Goal: Book appointment/travel/reservation

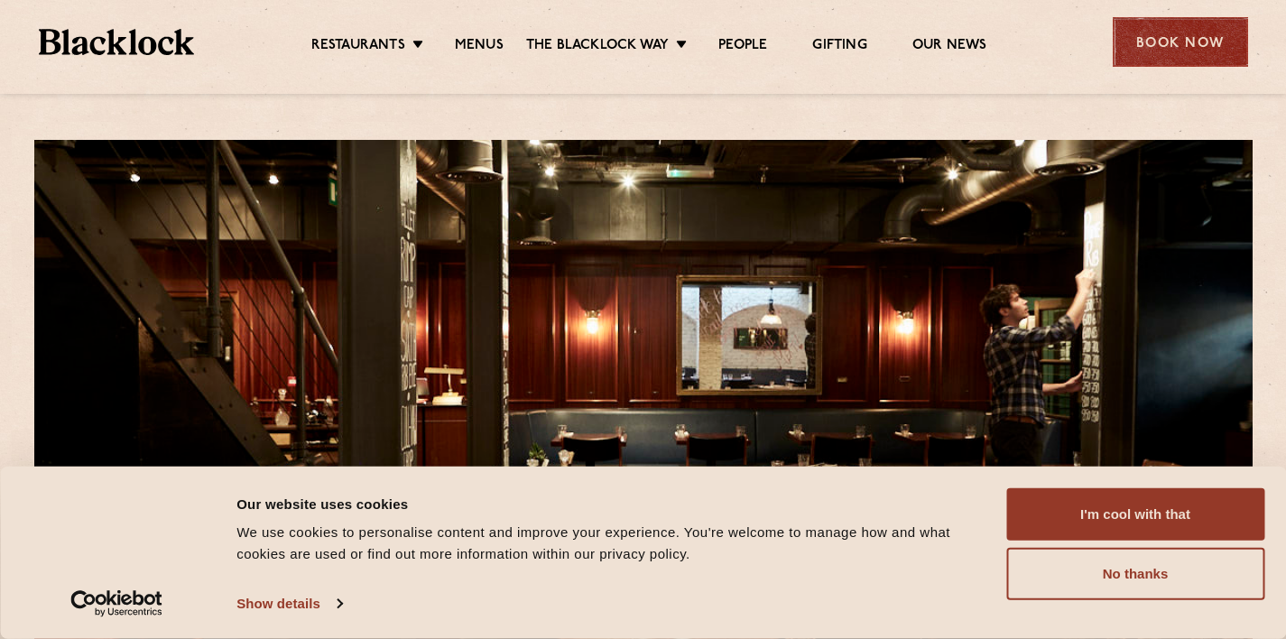
click at [1191, 28] on div "Book Now" at bounding box center [1180, 42] width 135 height 50
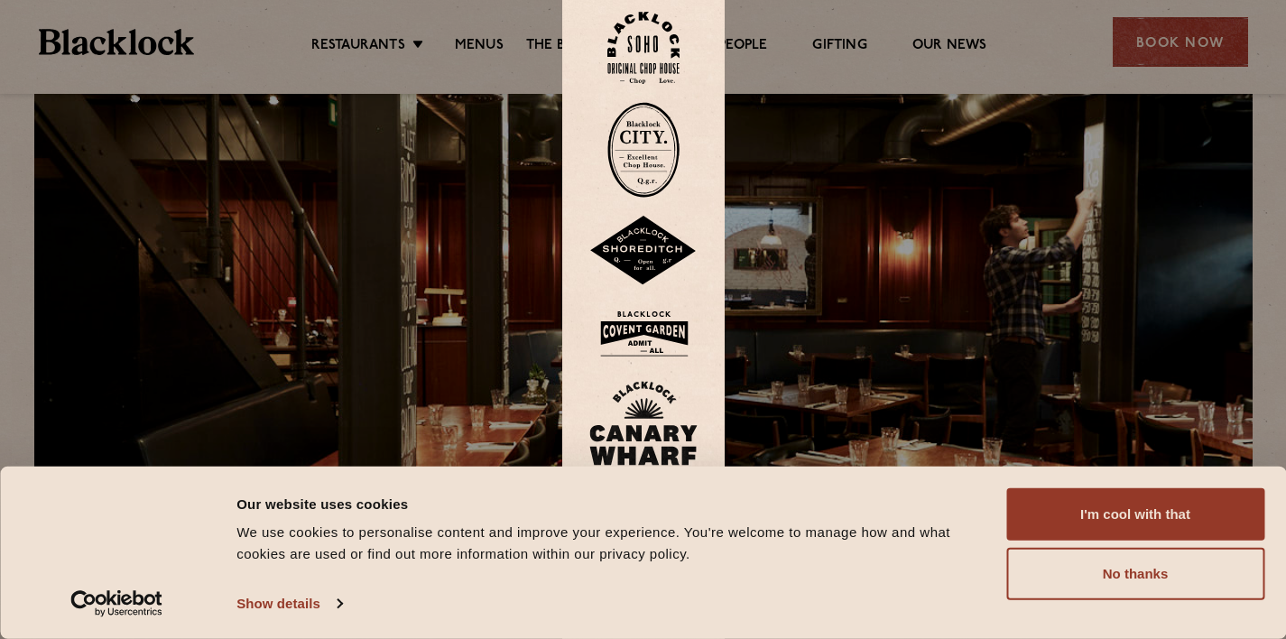
scroll to position [86, 0]
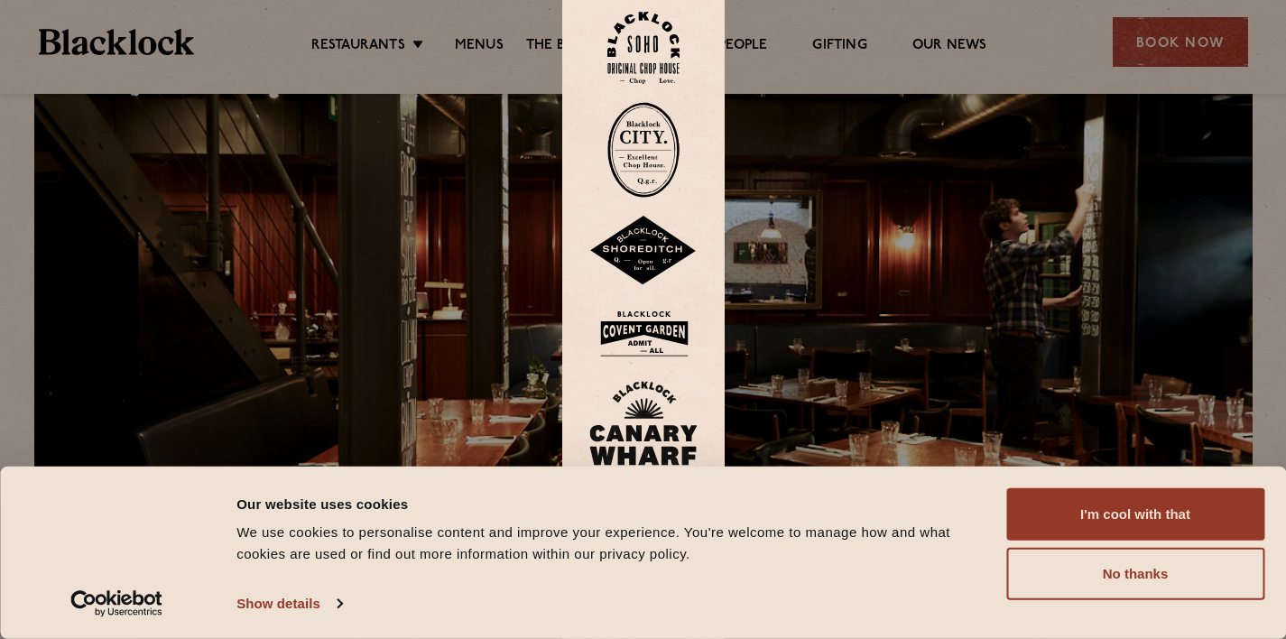
click at [662, 55] on img at bounding box center [643, 48] width 72 height 73
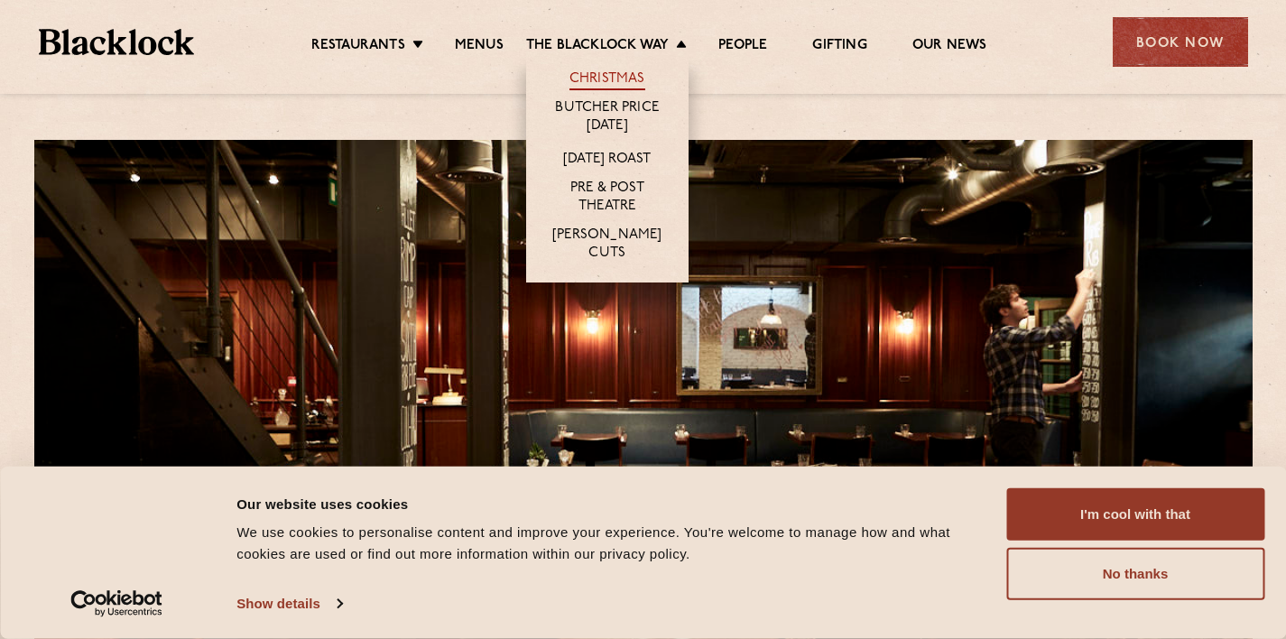
click at [628, 73] on link "Christmas" at bounding box center [608, 80] width 76 height 20
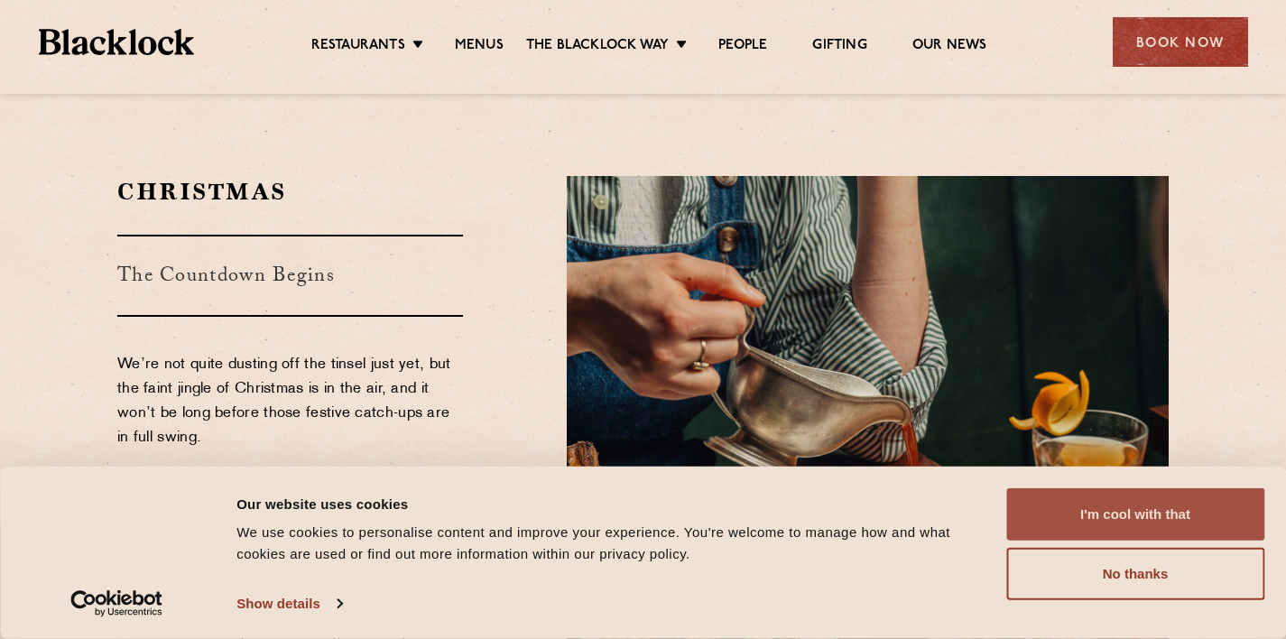
click at [1043, 516] on button "I'm cool with that" at bounding box center [1135, 514] width 258 height 52
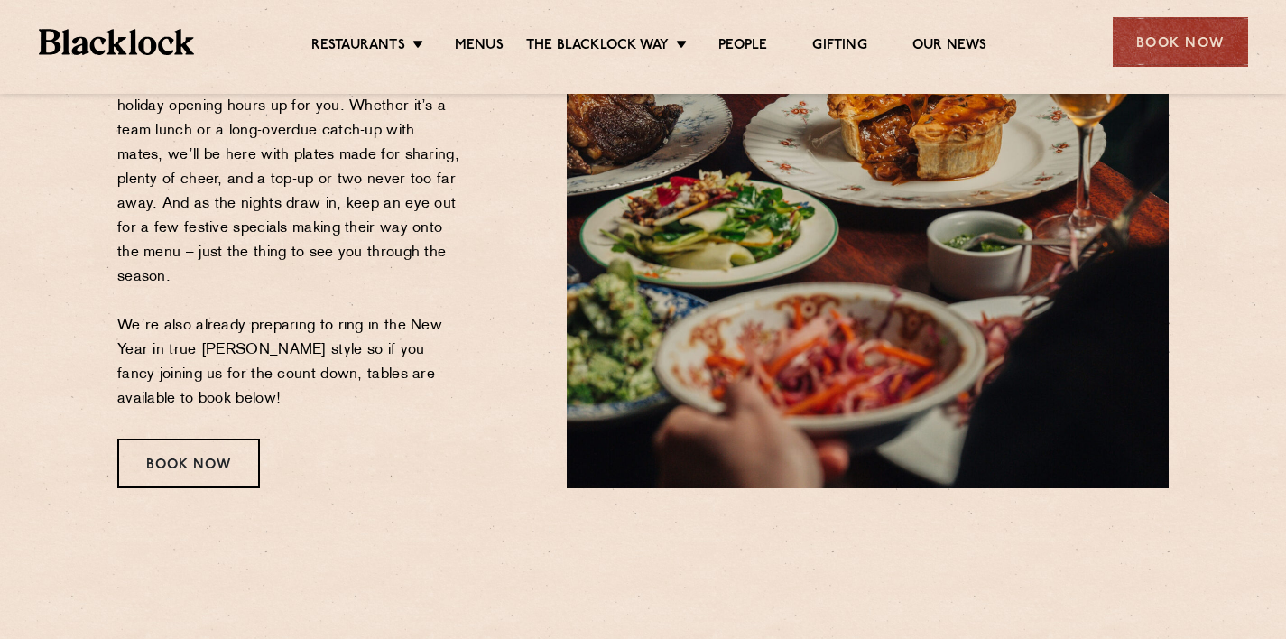
scroll to position [407, 0]
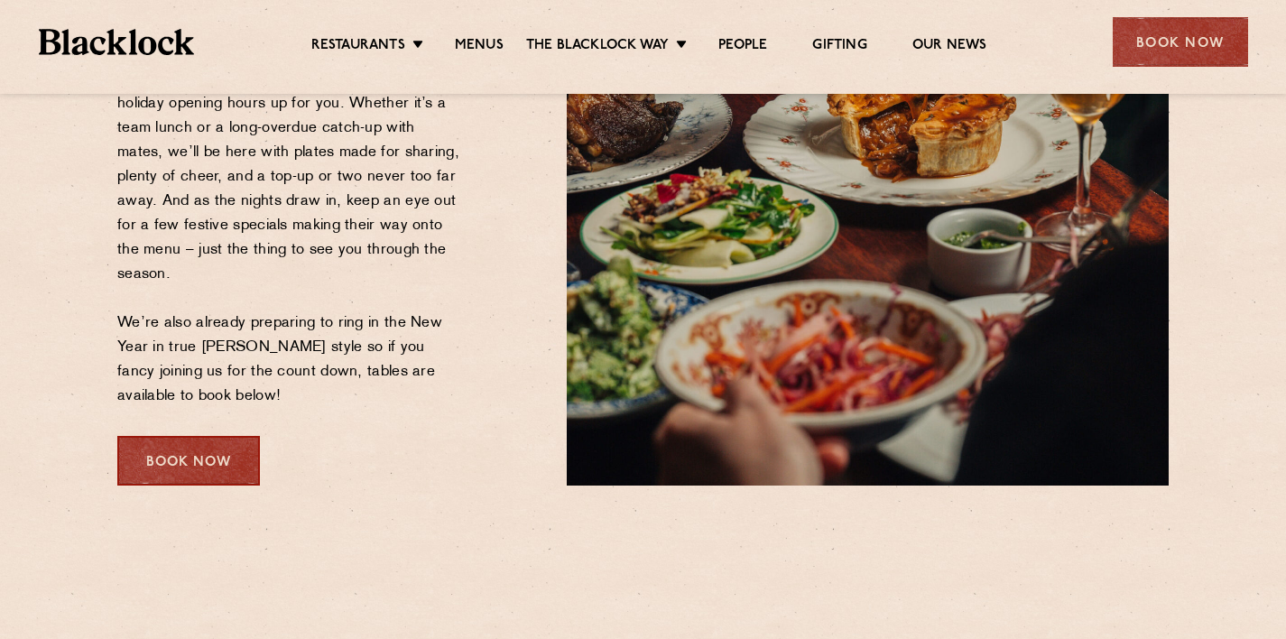
click at [187, 462] on div "Book Now" at bounding box center [188, 461] width 143 height 50
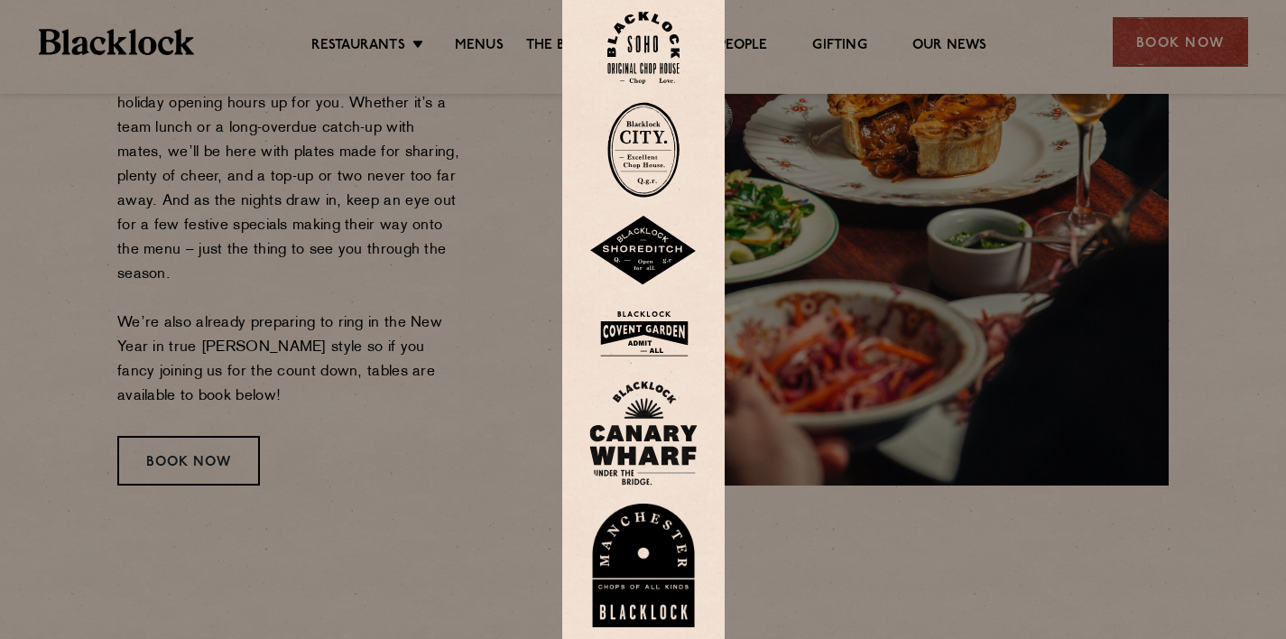
click at [652, 55] on img at bounding box center [643, 48] width 72 height 73
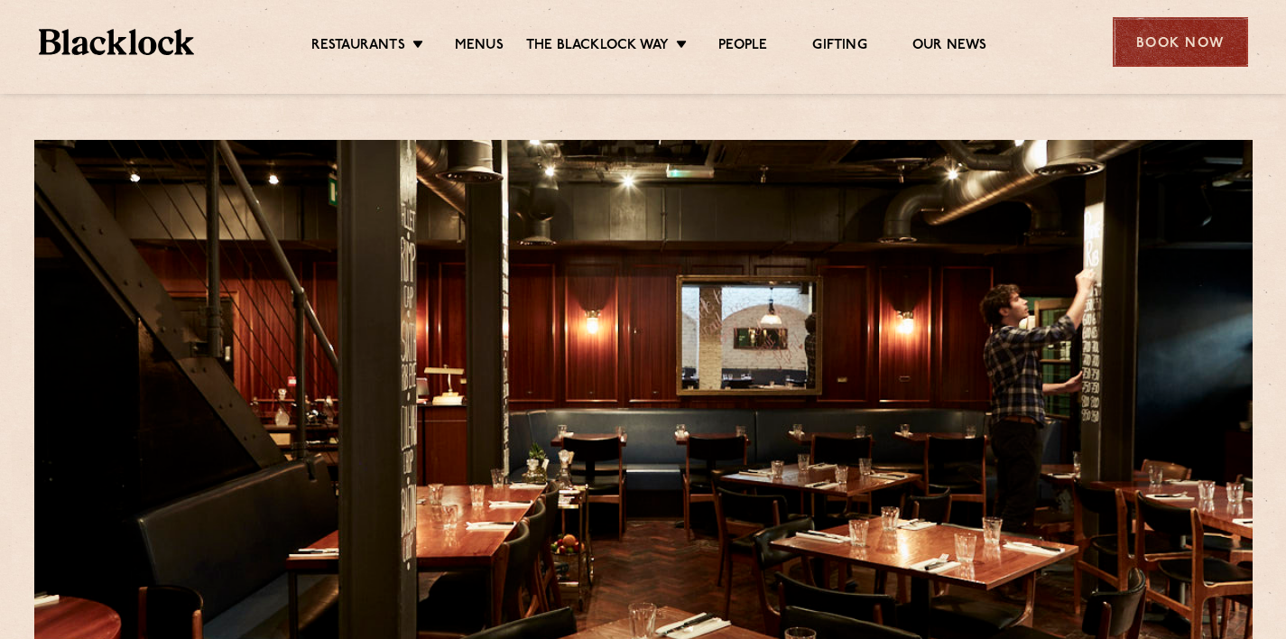
click at [1133, 41] on div "Book Now" at bounding box center [1180, 42] width 135 height 50
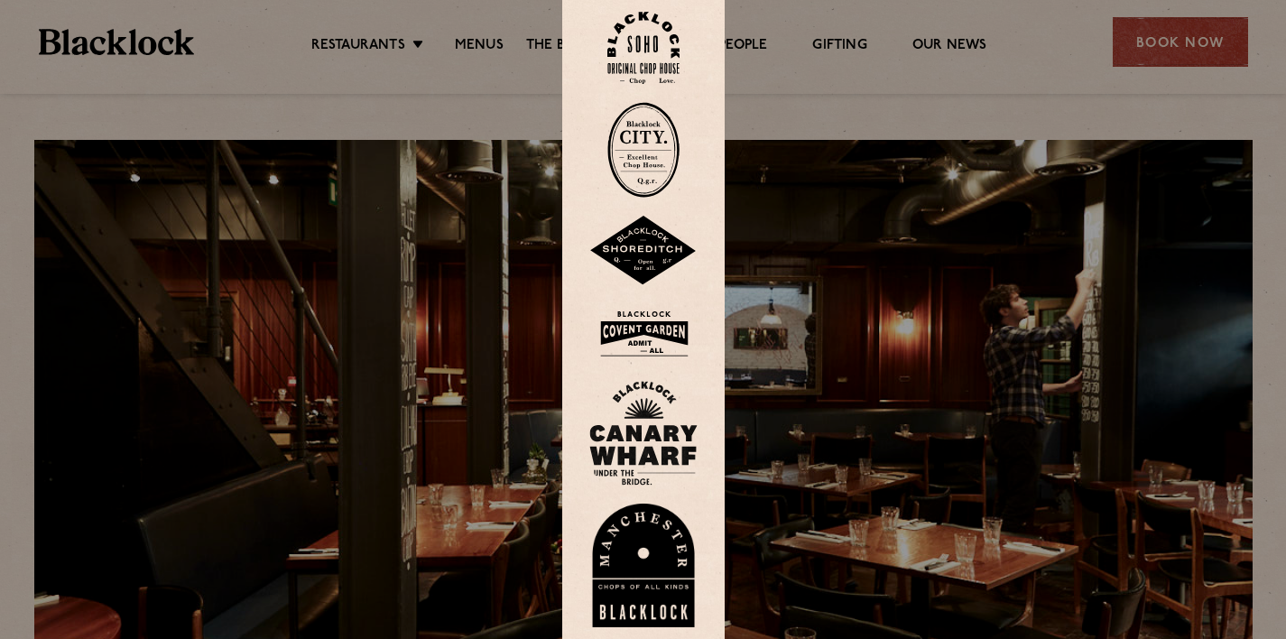
click at [429, 119] on div at bounding box center [643, 319] width 1286 height 639
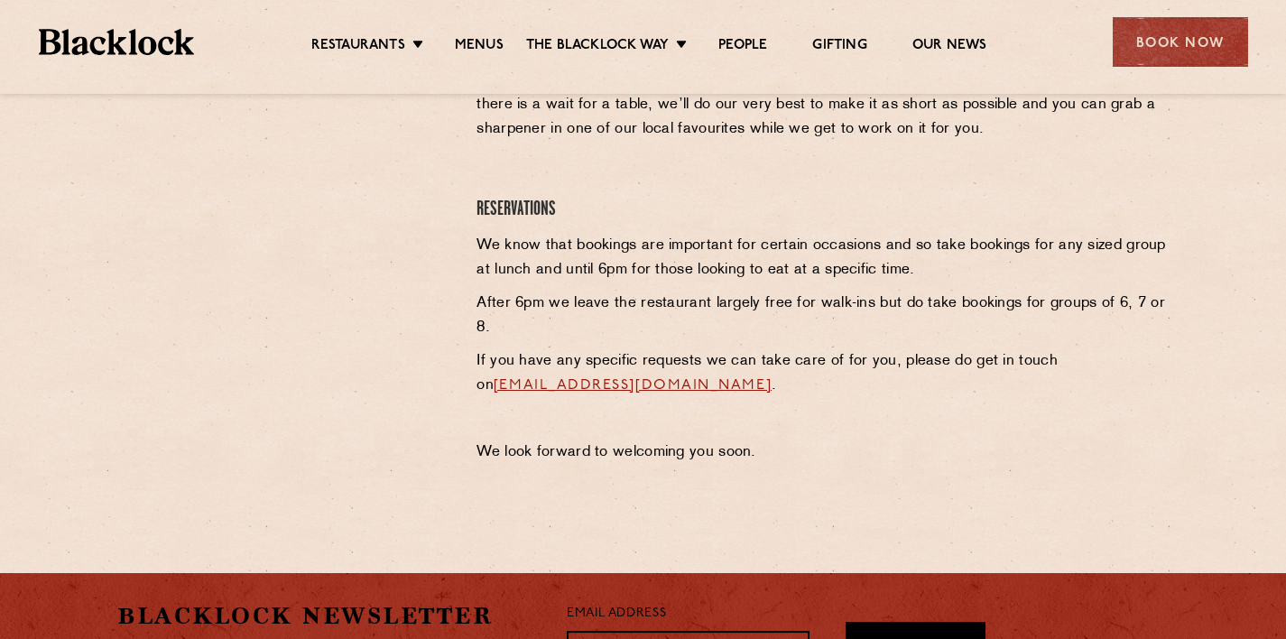
scroll to position [733, 0]
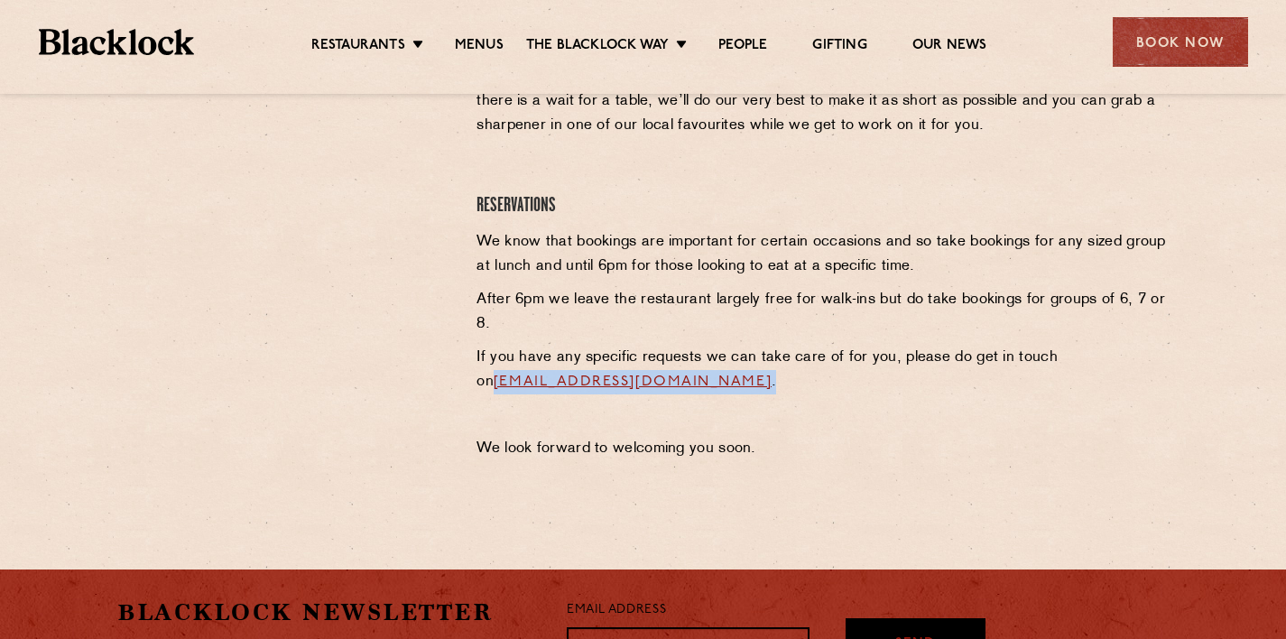
drag, startPoint x: 828, startPoint y: 375, endPoint x: 475, endPoint y: 380, distance: 352.9
click at [475, 380] on div "Soho Reservations Walk-Ins Walk-ins are always warmly welcome. Do pop in and we…" at bounding box center [822, 220] width 719 height 499
copy p "sohoreservations@theblacklock.com ."
